Goal: Task Accomplishment & Management: Use online tool/utility

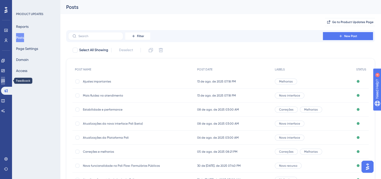
drag, startPoint x: 4, startPoint y: 78, endPoint x: 39, endPoint y: 53, distance: 42.5
click at [4, 78] on link at bounding box center [3, 81] width 4 height 8
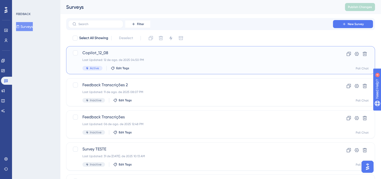
click at [209, 62] on div "Copilot_12_08 Last Updated: 12 de ago. de 2025 04:50 PM Active Edit Tags" at bounding box center [200, 60] width 236 height 21
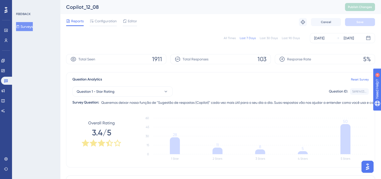
click at [277, 80] on div "Question Analytics Reset Survey" at bounding box center [220, 79] width 296 height 6
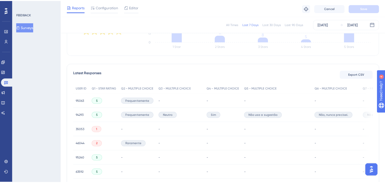
scroll to position [100, 0]
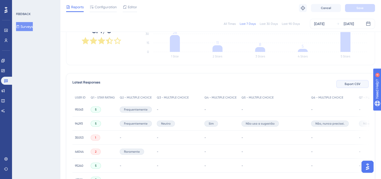
click at [351, 82] on span "Export CSV" at bounding box center [353, 84] width 16 height 4
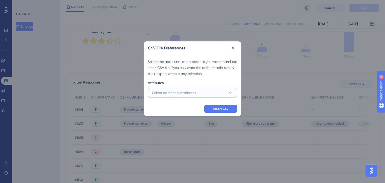
click at [211, 91] on button "Select additional attributes" at bounding box center [192, 93] width 89 height 10
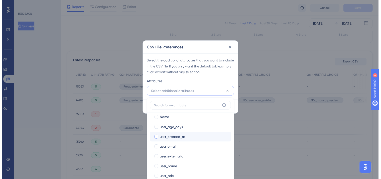
scroll to position [104, 0]
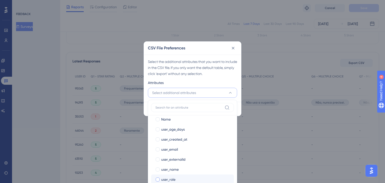
click at [178, 179] on div "user_role" at bounding box center [195, 179] width 69 height 6
checkbox input "true"
click at [231, 75] on div "Select the additional attributes that you want to include in the CSV file. If y…" at bounding box center [192, 68] width 89 height 18
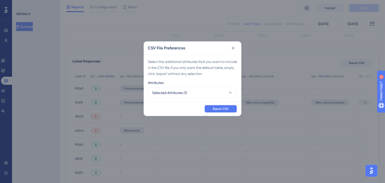
click at [225, 108] on span "Export CSV" at bounding box center [221, 109] width 16 height 4
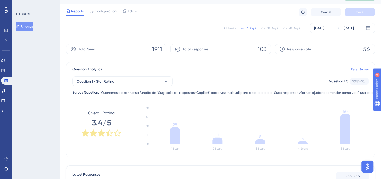
scroll to position [0, 0]
